Goal: Task Accomplishment & Management: Use online tool/utility

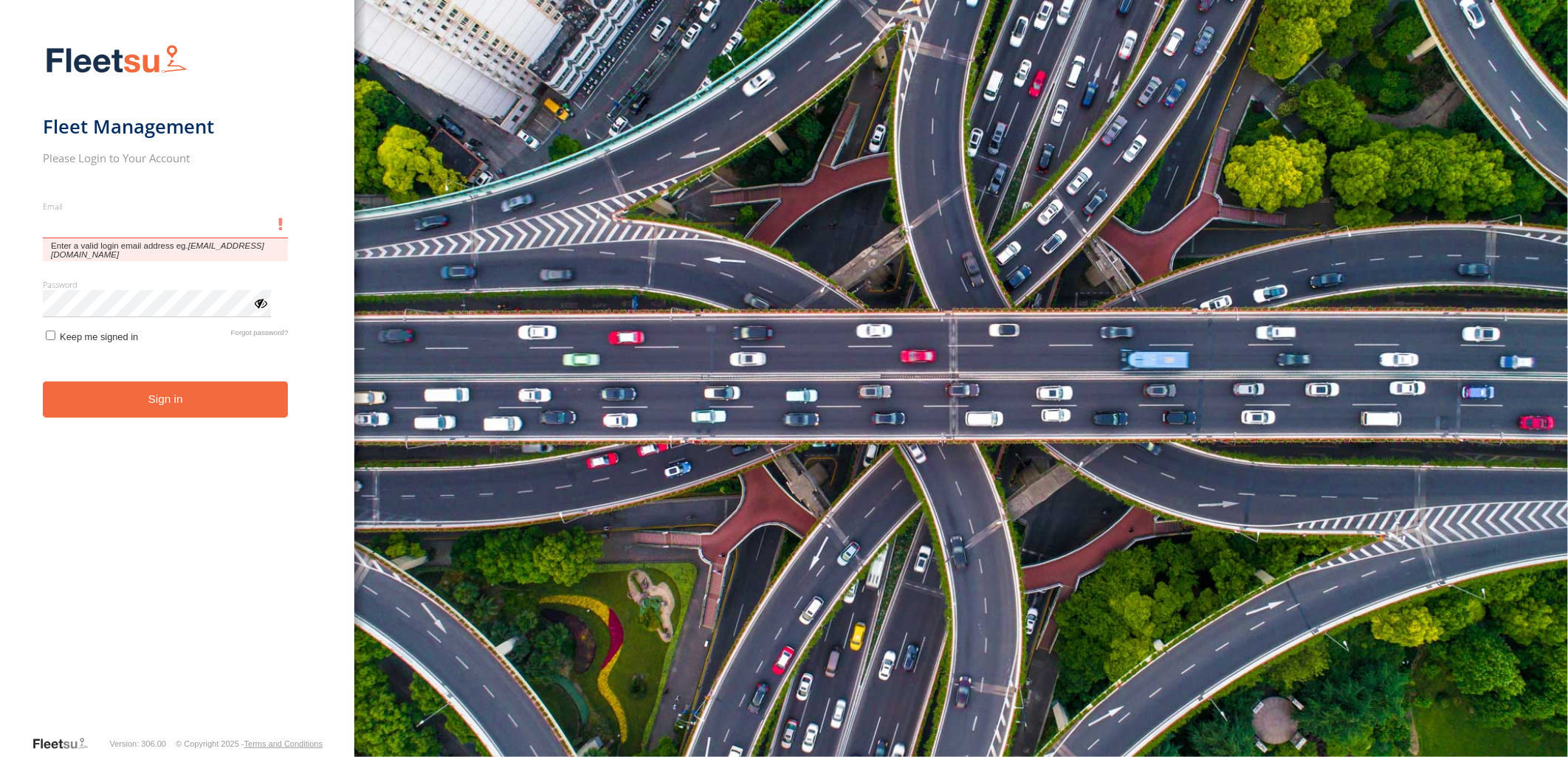
type input "**********"
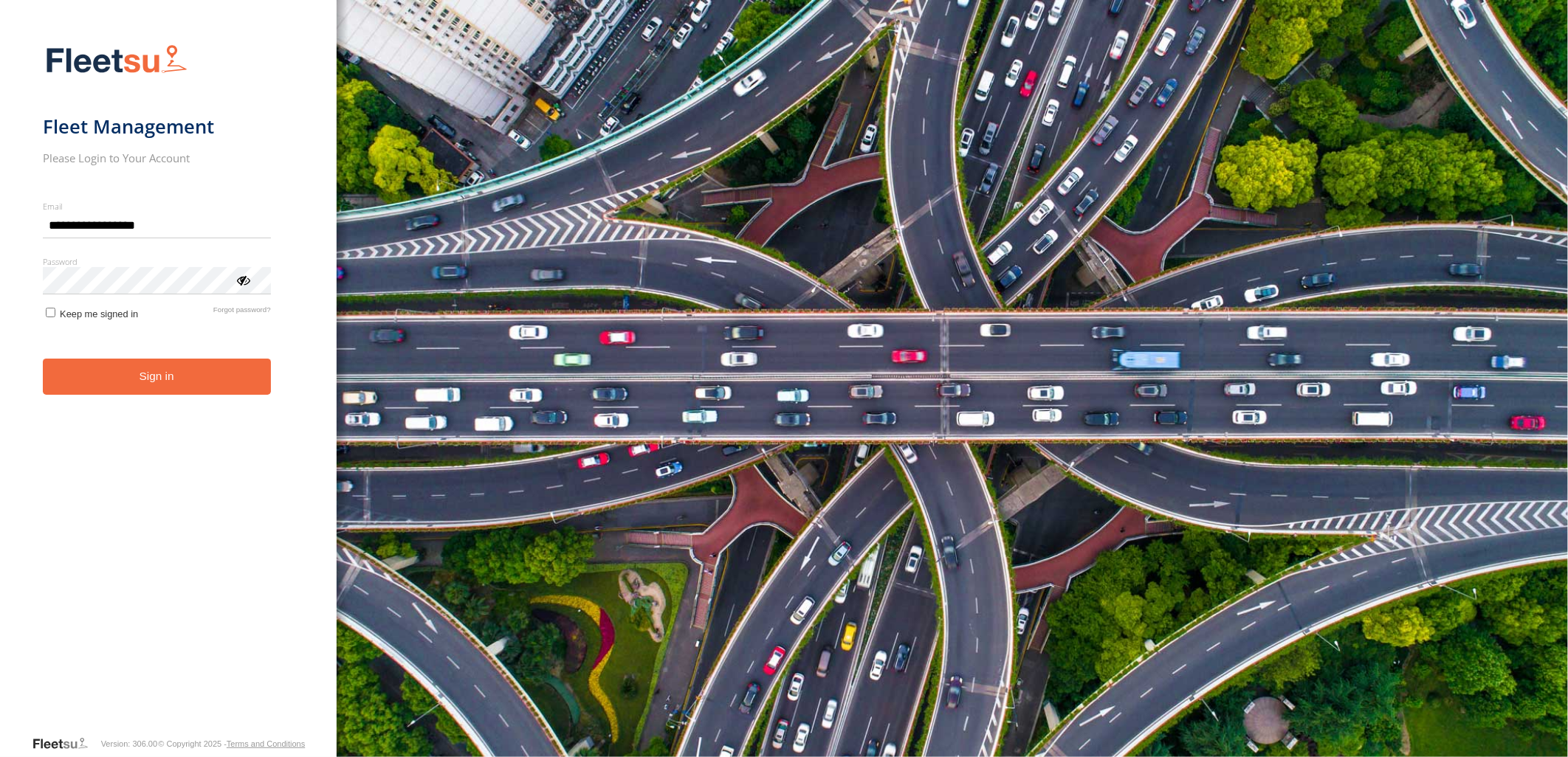
click at [124, 395] on form "**********" at bounding box center [168, 385] width 252 height 700
click at [124, 383] on button "Sign in" at bounding box center [157, 376] width 228 height 36
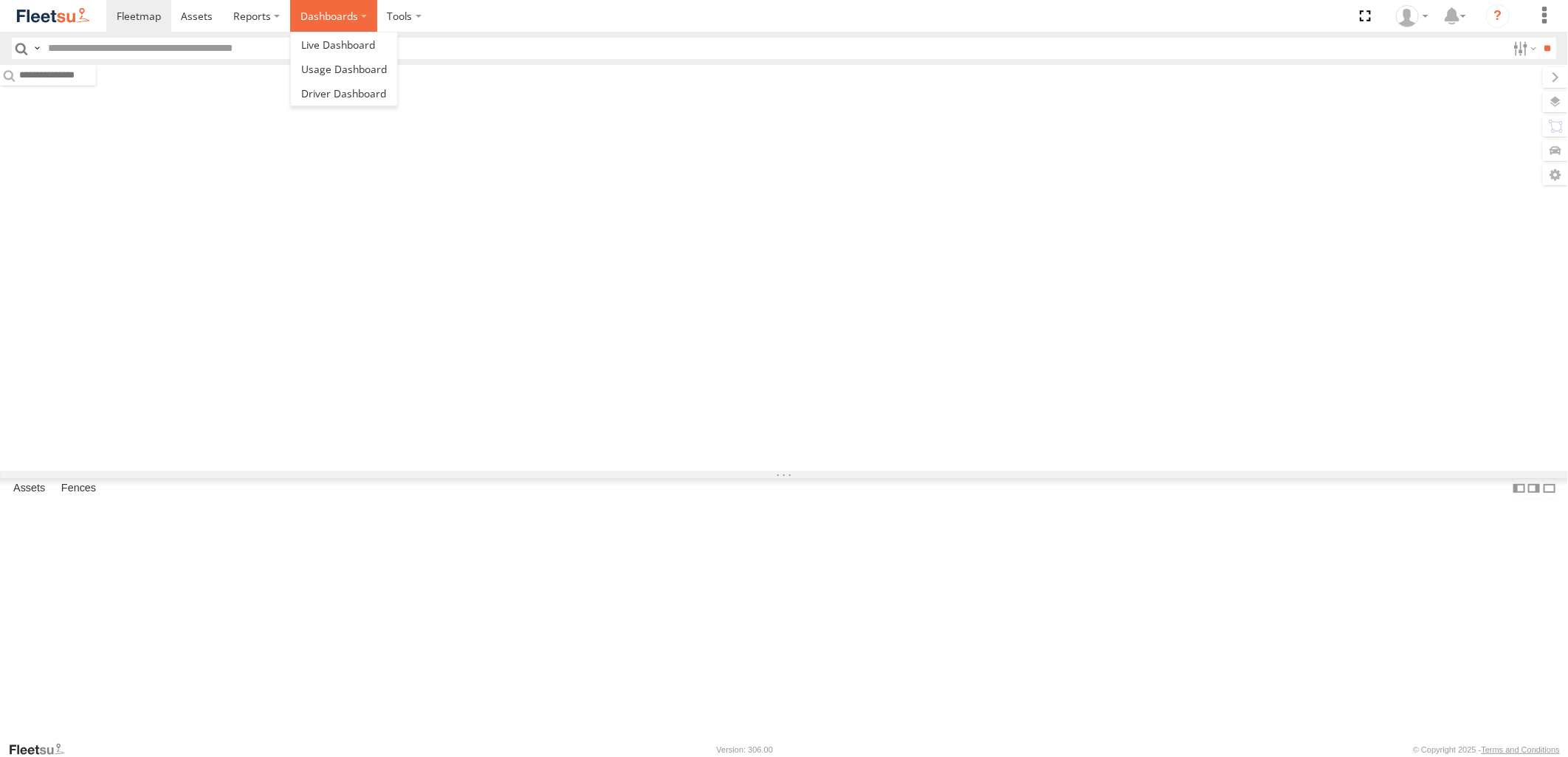
drag, startPoint x: 0, startPoint y: 0, endPoint x: 323, endPoint y: 24, distance: 323.9
click at [323, 24] on label "Dashboards" at bounding box center [333, 15] width 87 height 31
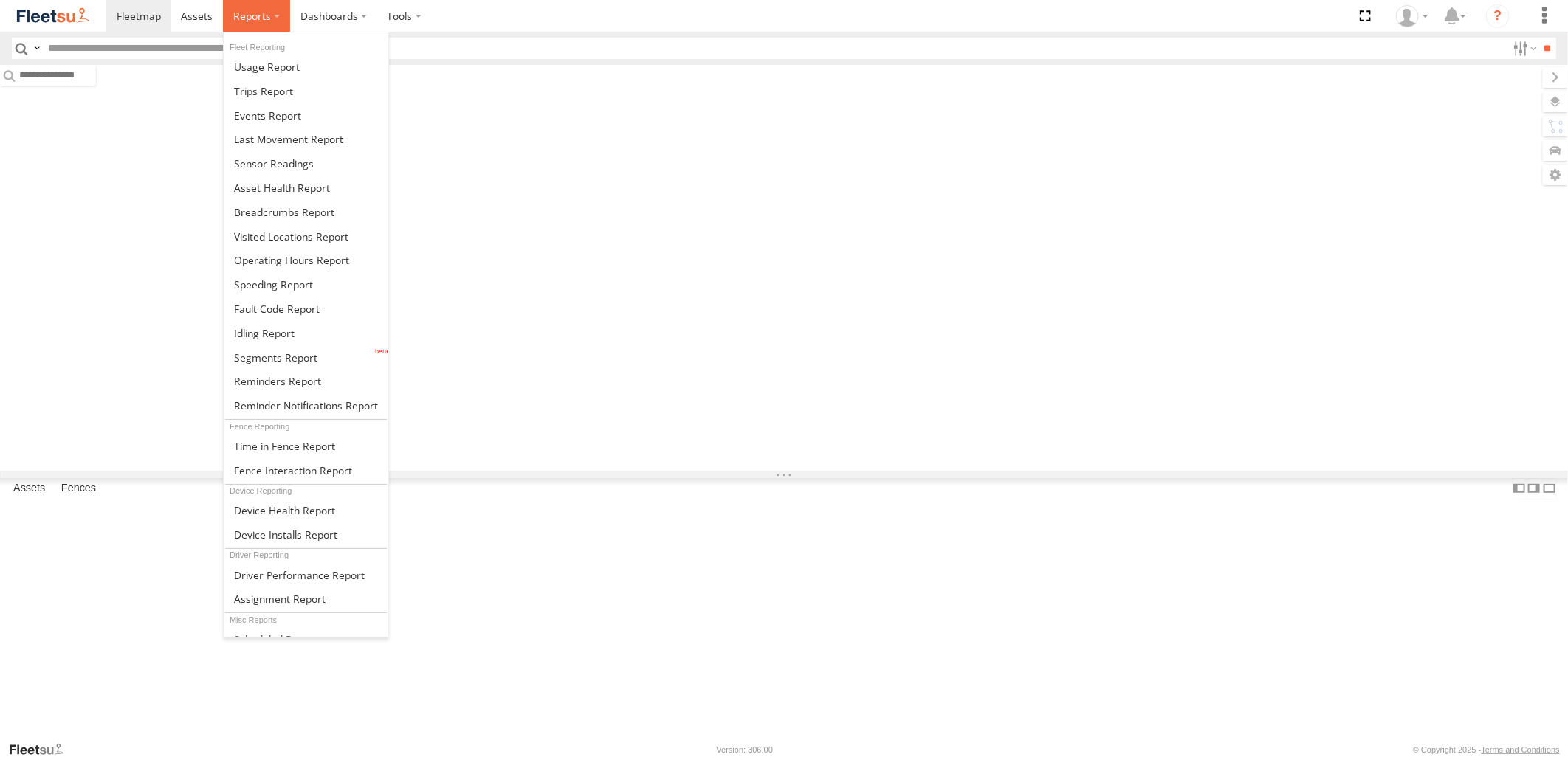
click at [271, 15] on label at bounding box center [256, 15] width 67 height 31
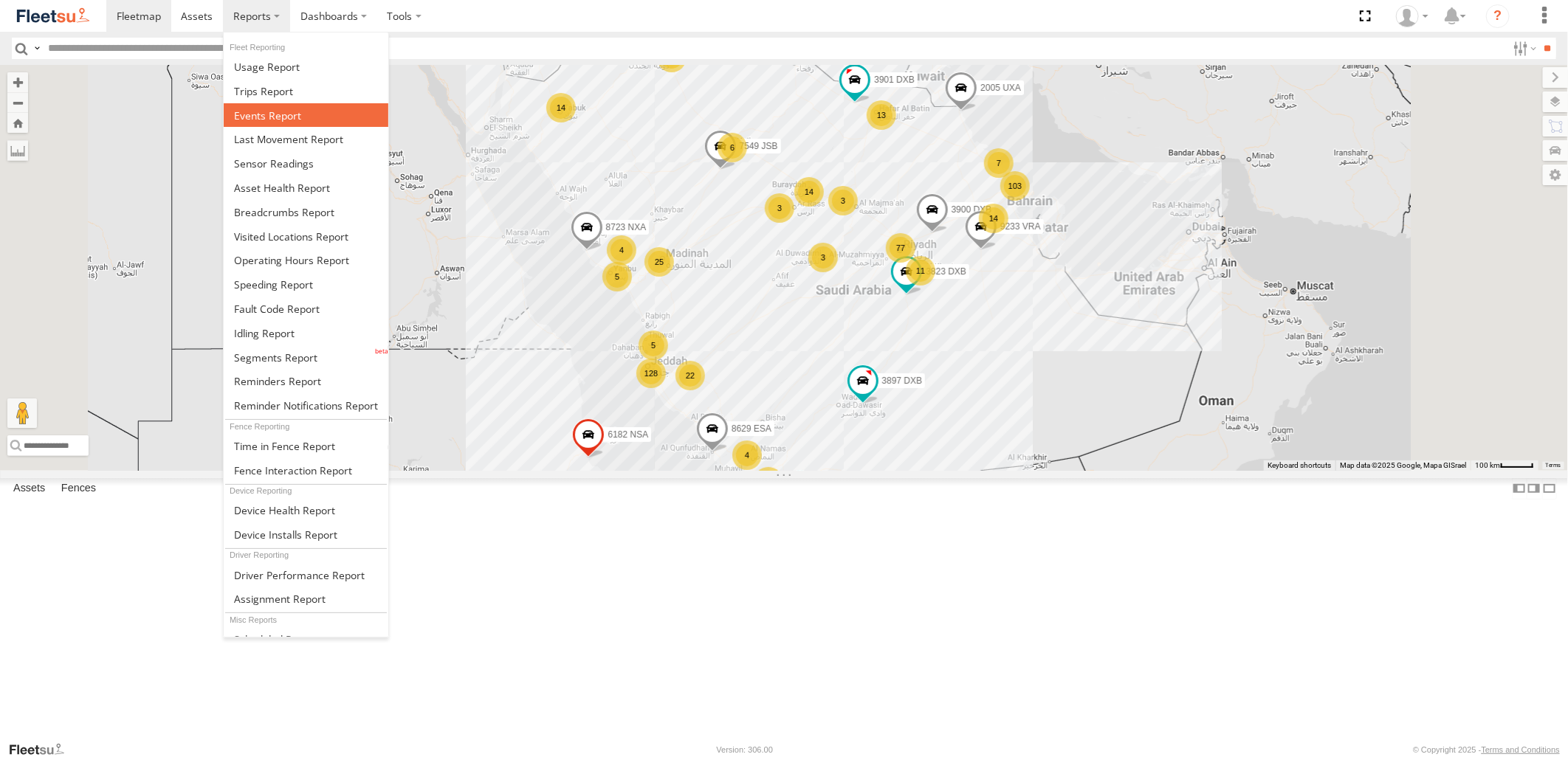
click at [297, 121] on span at bounding box center [267, 116] width 67 height 14
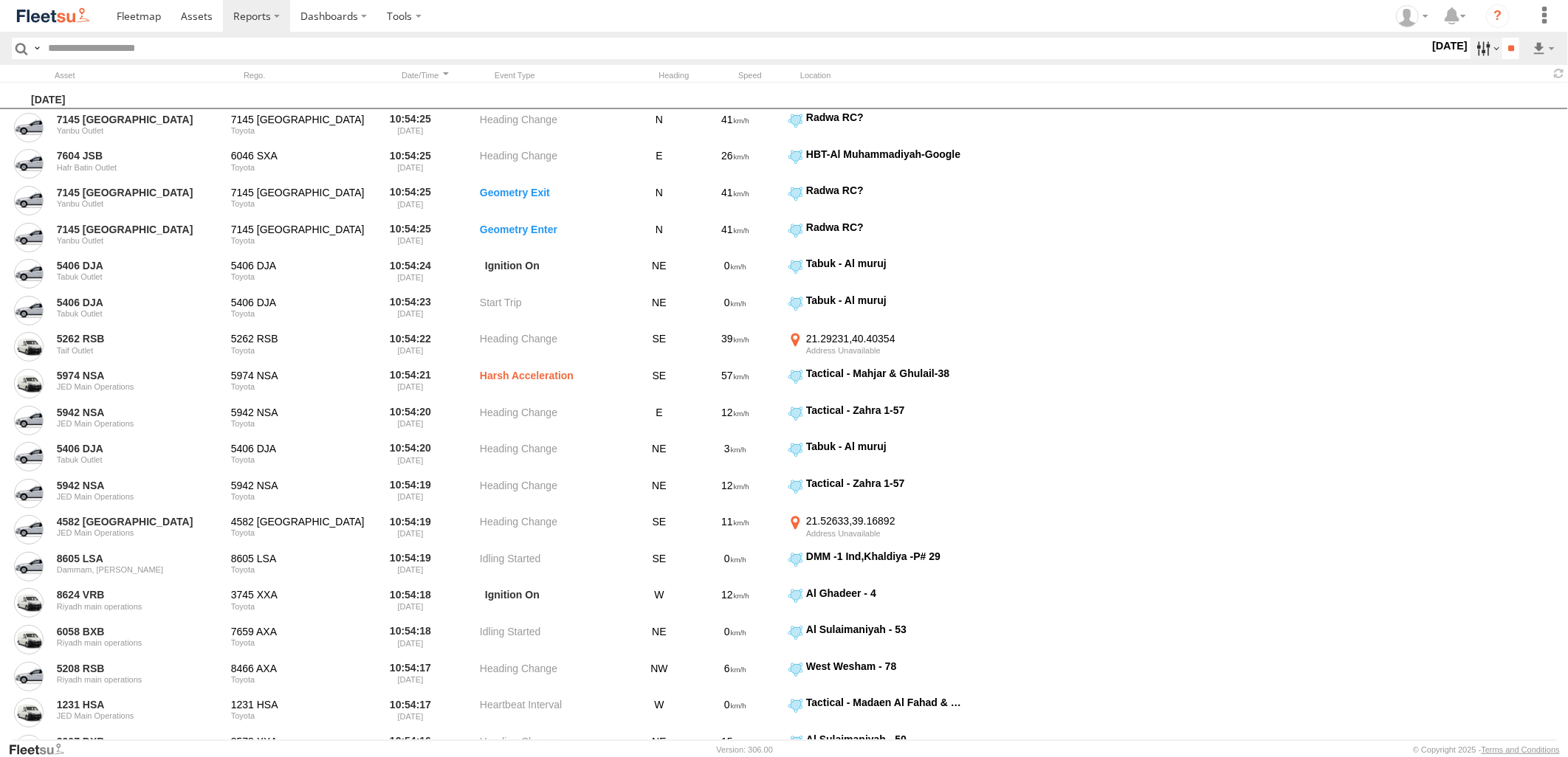
click at [1474, 48] on label at bounding box center [1486, 48] width 31 height 22
click at [0, 0] on span "JED - Jeddah" at bounding box center [0, 0] width 0 height 0
click at [0, 0] on span "Abha Warhouse" at bounding box center [0, 0] width 0 height 0
click at [0, 0] on span "Al Khomra - Logistics WH Jeddah" at bounding box center [0, 0] width 0 height 0
click at [0, 0] on span "Baha warehouse" at bounding box center [0, 0] width 0 height 0
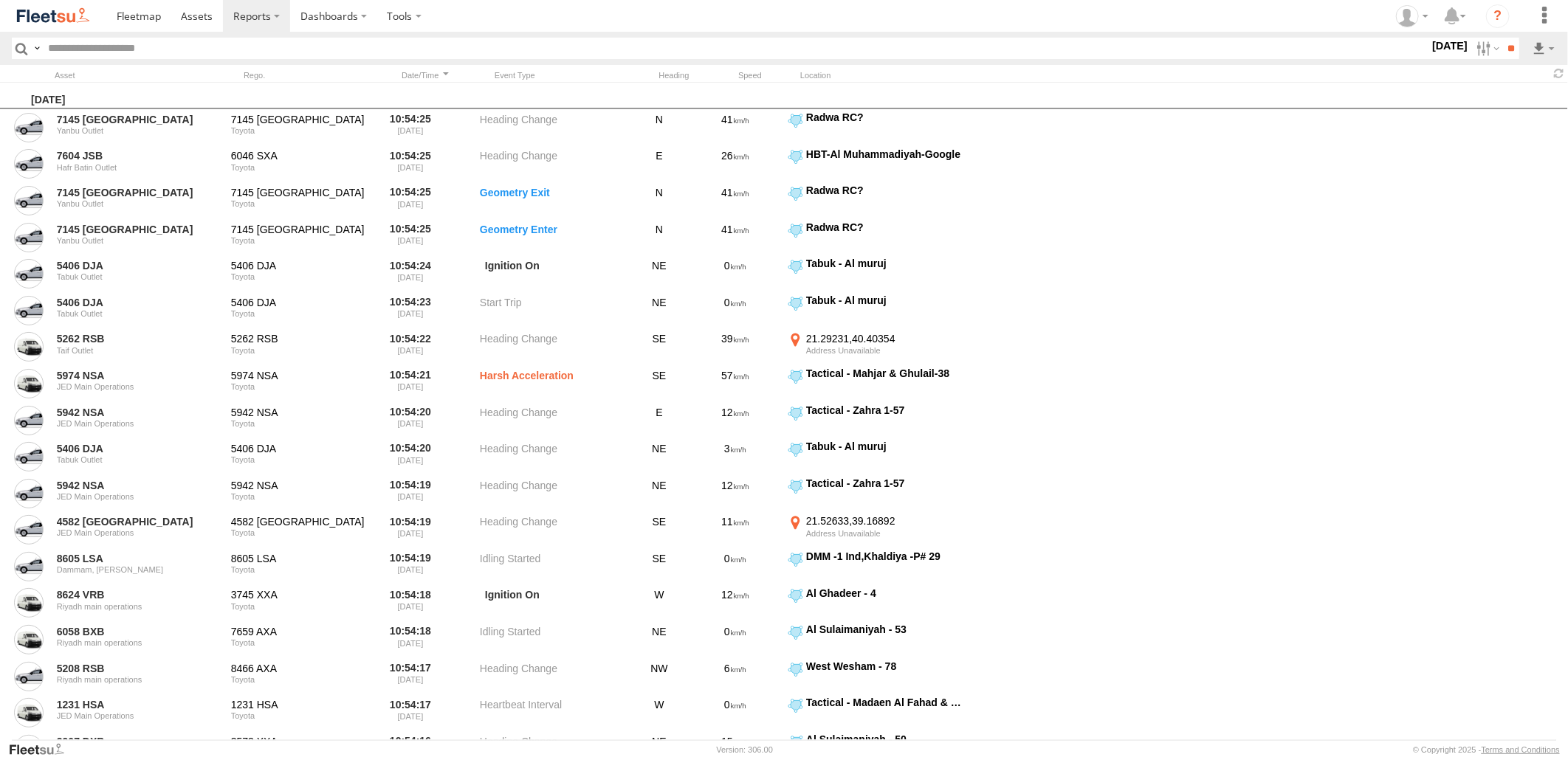
click at [0, 0] on span "Al Khomra - Logistics WH Jeddah" at bounding box center [0, 0] width 0 height 0
click at [0, 0] on span "Defleeted Vehicles JED" at bounding box center [0, 0] width 0 height 0
click at [0, 0] on span "Gizan Outlet" at bounding box center [0, 0] width 0 height 0
click at [0, 0] on span "JED Expansions SDCC Couriers" at bounding box center [0, 0] width 0 height 0
click at [0, 0] on span "JED LH" at bounding box center [0, 0] width 0 height 0
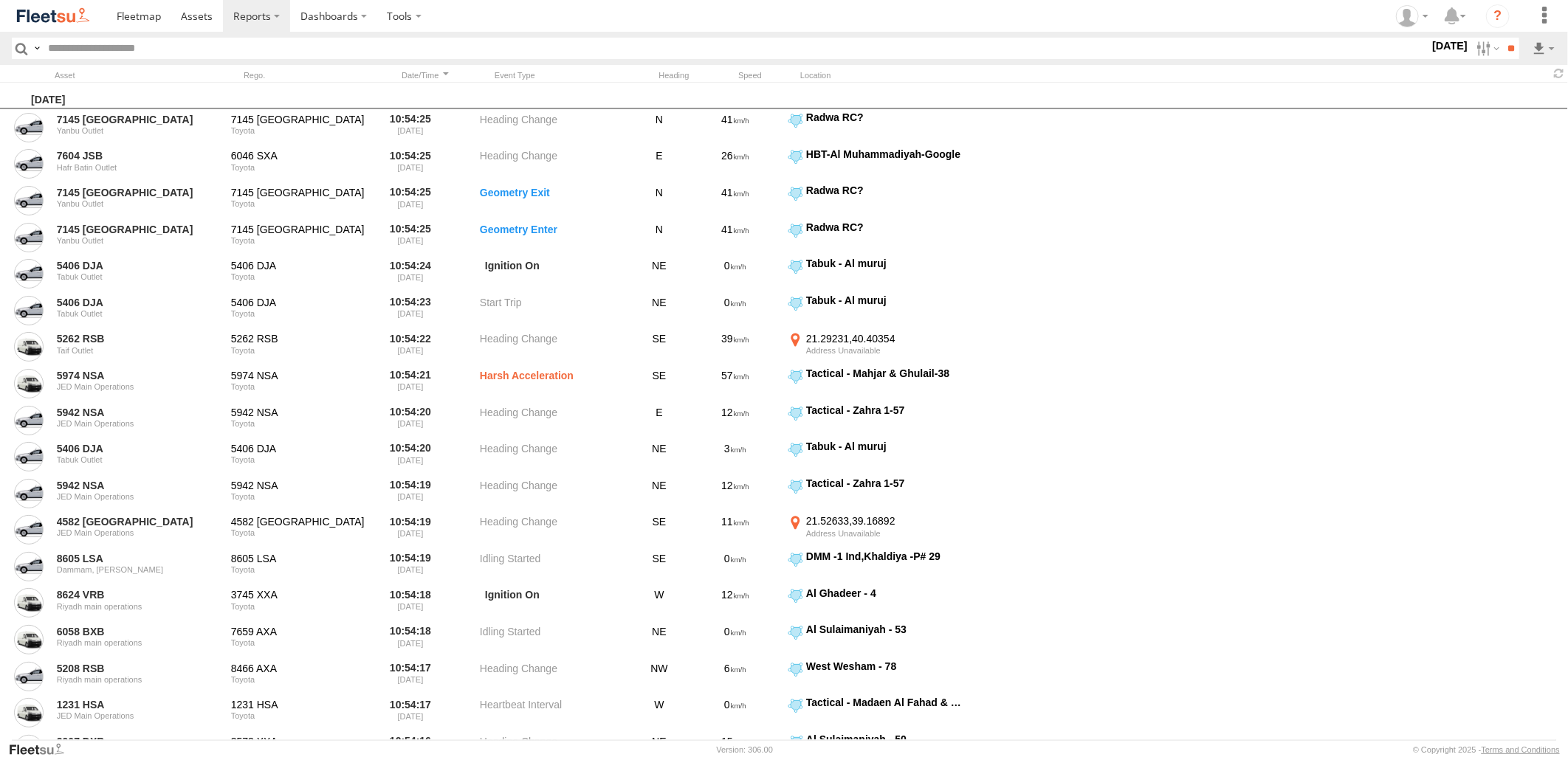
drag, startPoint x: 45, startPoint y: 520, endPoint x: 47, endPoint y: 540, distance: 20.1
click at [0, 0] on div "[PERSON_NAME] - Jeddah Abha Warhouse [PERSON_NAME] - Logistics WH Jeddah Baha w…" at bounding box center [0, 0] width 0 height 0
click at [0, 0] on span "JED RUH NCB Mail Room" at bounding box center [0, 0] width 0 height 0
click at [0, 0] on span "Khamis Mushait Outlet" at bounding box center [0, 0] width 0 height 0
click at [0, 0] on span "Main Warehouse, [GEOGRAPHIC_DATA]" at bounding box center [0, 0] width 0 height 0
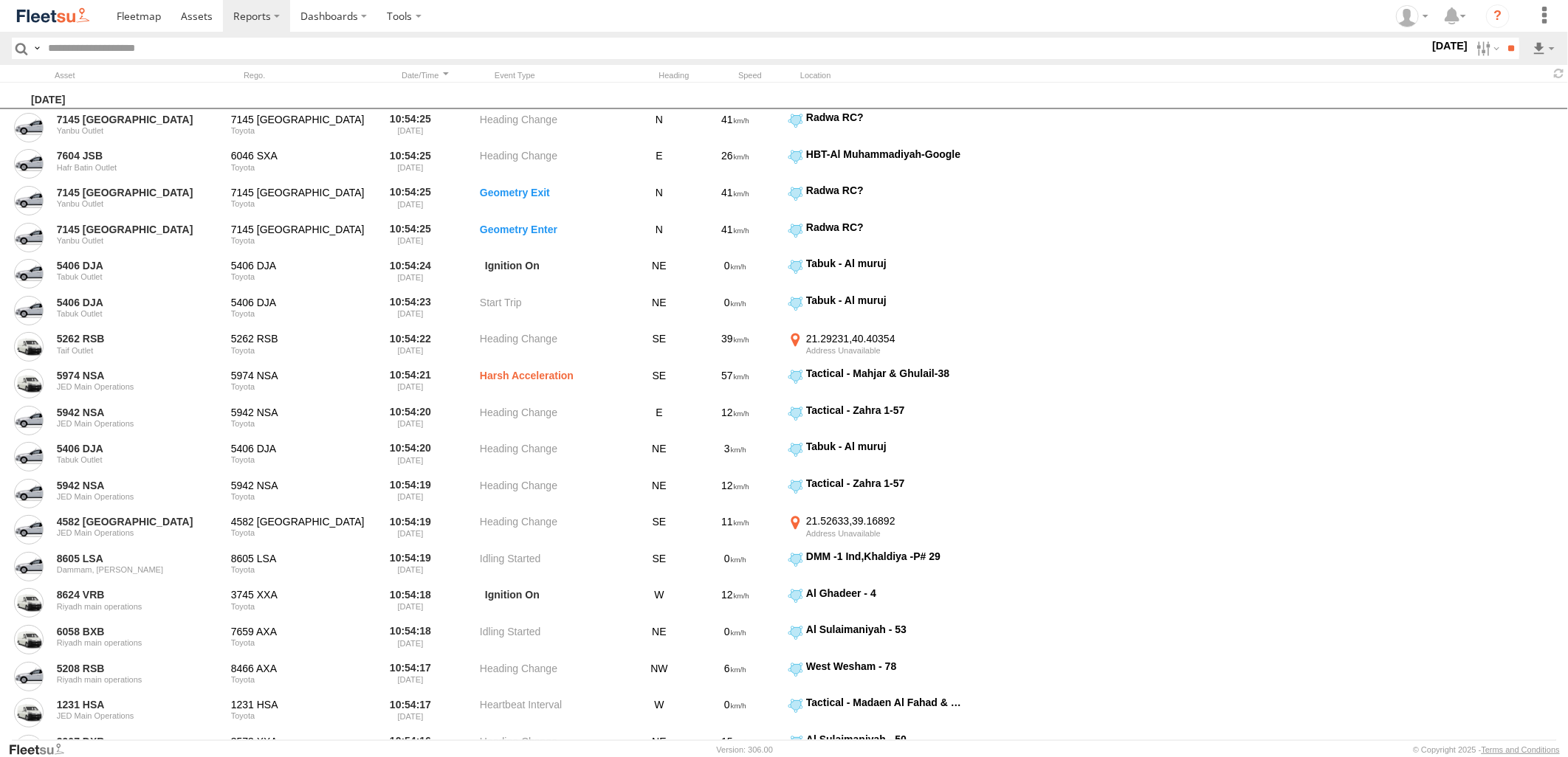
click at [0, 0] on div "Makkah Outlet" at bounding box center [0, 0] width 0 height 0
click at [0, 0] on span "Makkah Outlet" at bounding box center [0, 0] width 0 height 0
click at [0, 0] on span "Najran" at bounding box center [0, 0] width 0 height 0
click at [0, 0] on div "Qunfuda" at bounding box center [0, 0] width 0 height 0
click at [0, 0] on span "Qunfuda" at bounding box center [0, 0] width 0 height 0
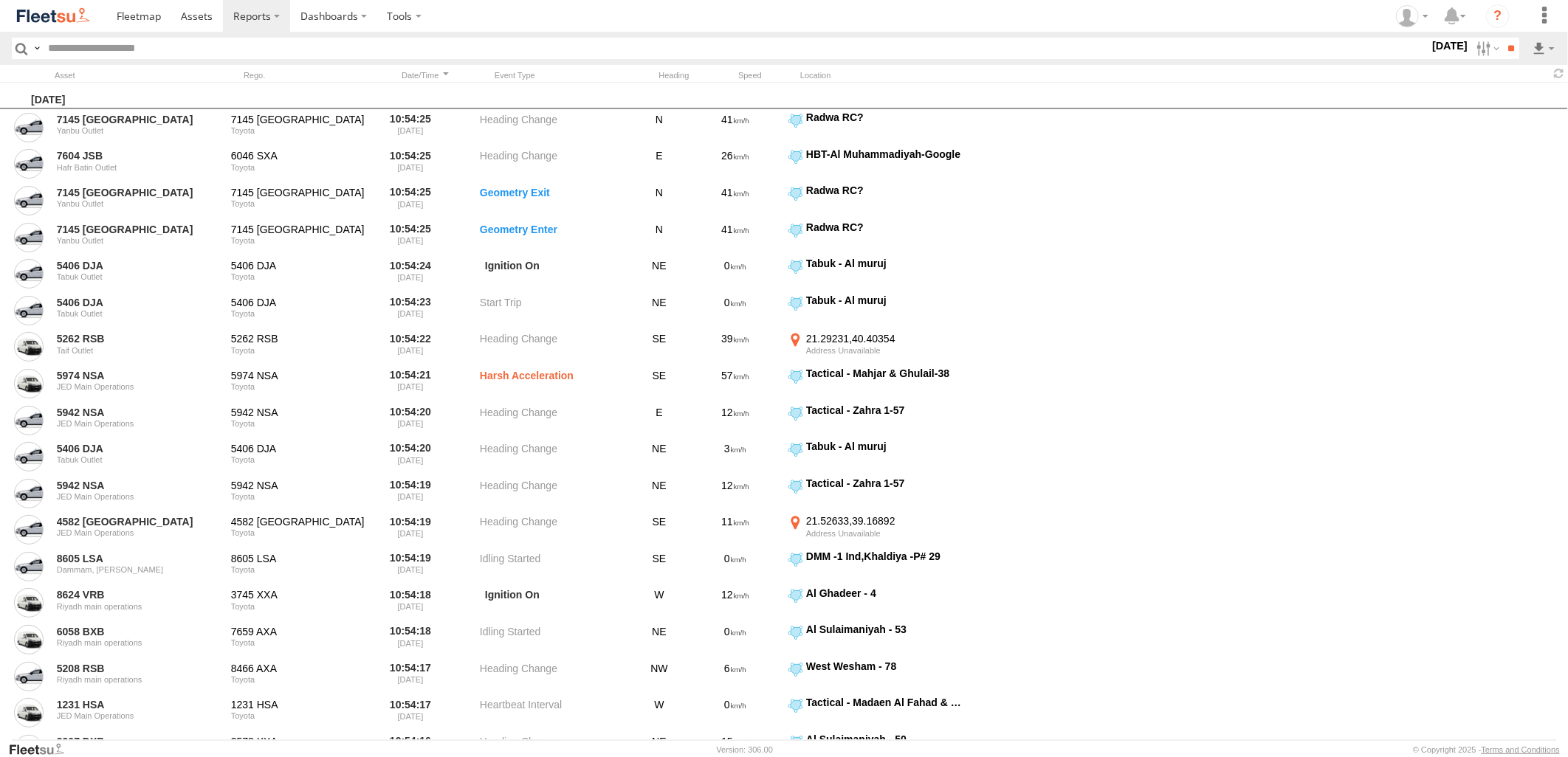
scroll to position [164, 0]
click at [0, 0] on span "Tabuk Outlet" at bounding box center [0, 0] width 0 height 0
click at [0, 0] on span "Taif Outlet" at bounding box center [0, 0] width 0 height 0
click at [0, 0] on span "Yanbu Outlet" at bounding box center [0, 0] width 0 height 0
click at [0, 0] on label at bounding box center [0, 0] width 0 height 0
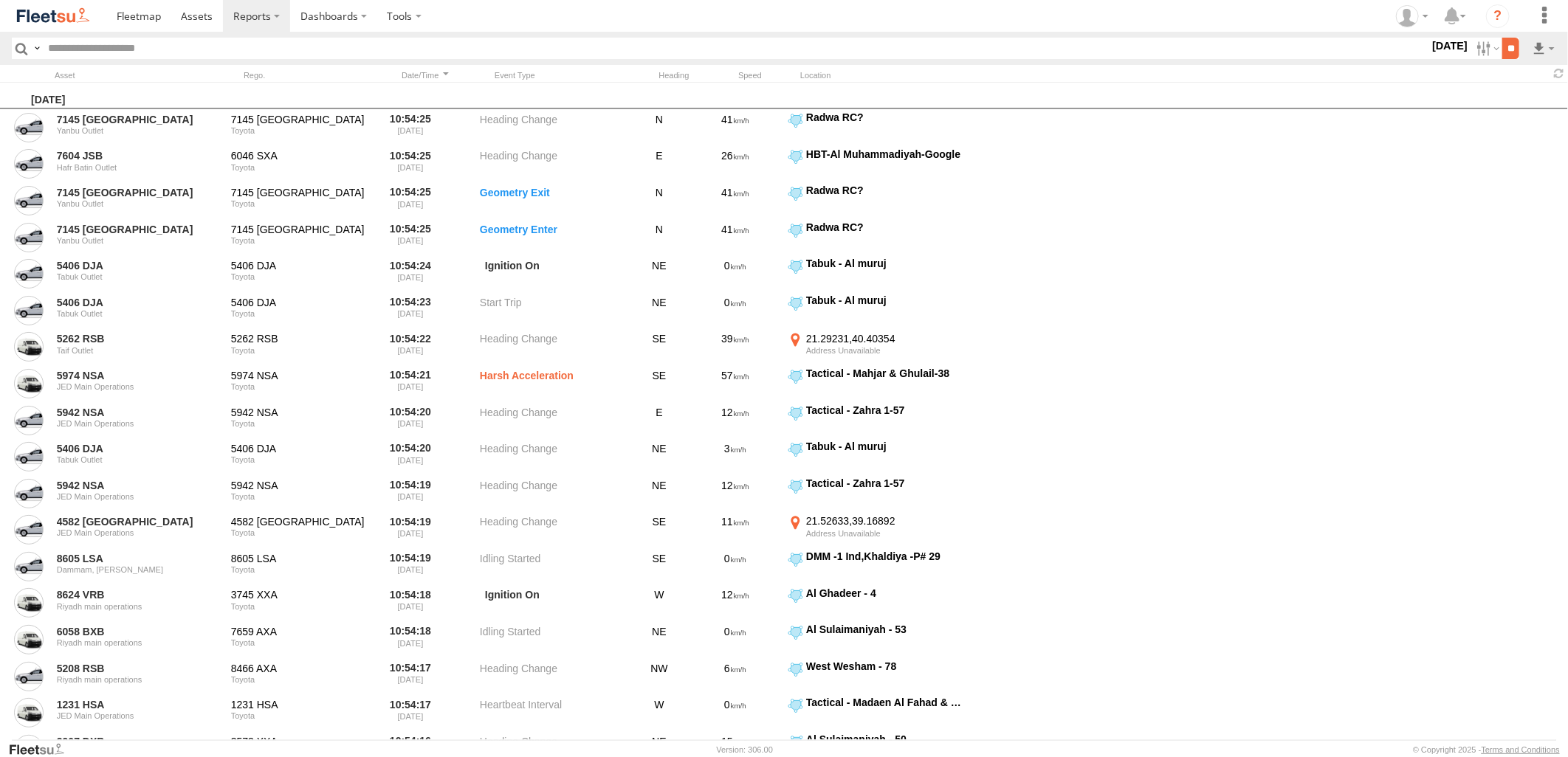
click at [1503, 47] on input "**" at bounding box center [1511, 48] width 17 height 22
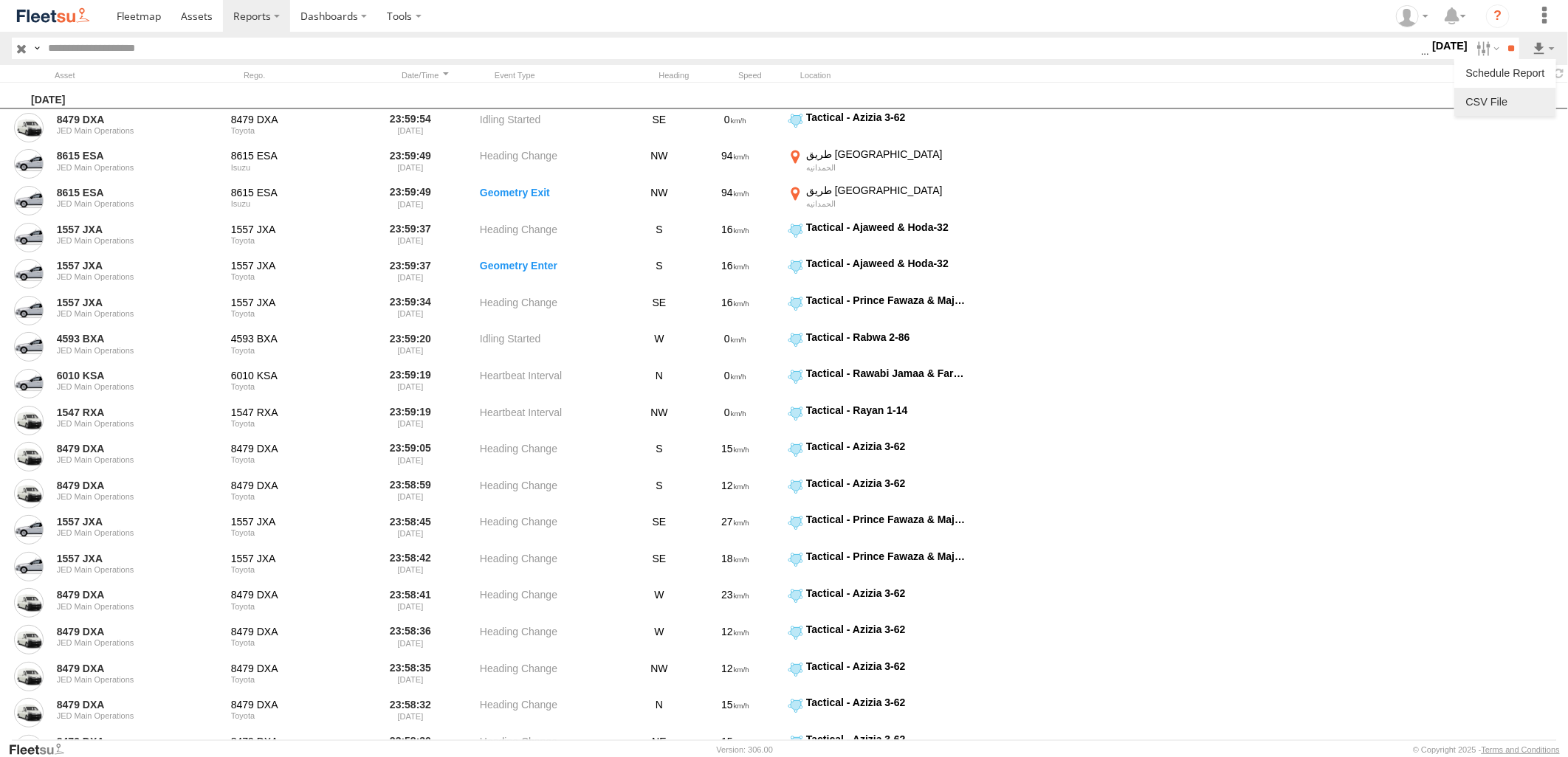
click at [1497, 108] on link at bounding box center [1505, 101] width 90 height 22
click at [202, 16] on span at bounding box center [196, 16] width 31 height 14
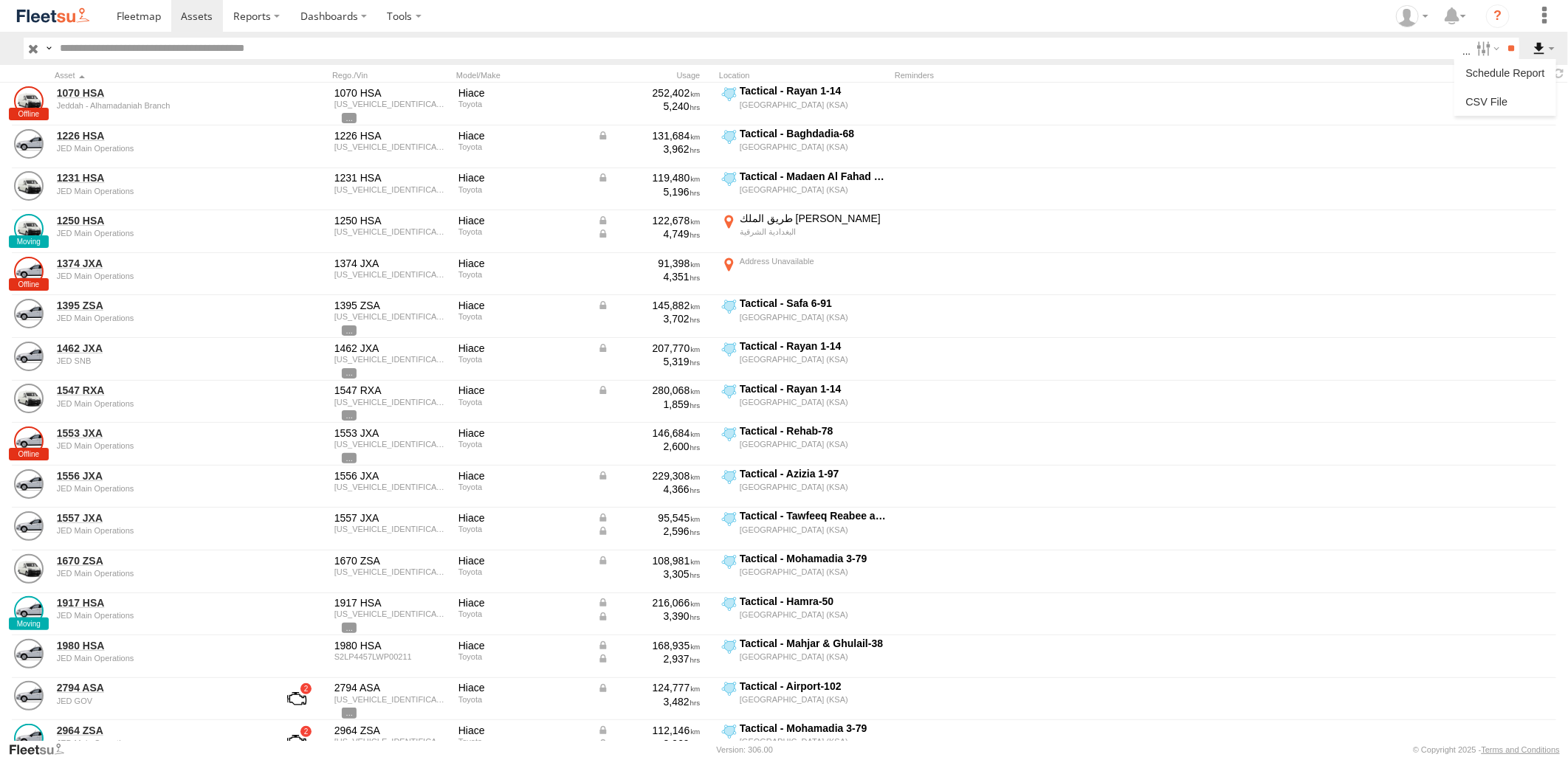
click at [1543, 47] on label at bounding box center [1544, 48] width 25 height 22
click at [1510, 99] on label at bounding box center [1505, 101] width 90 height 22
click at [0, 0] on button "Export" at bounding box center [0, 0] width 0 height 0
